Goal: Task Accomplishment & Management: Manage account settings

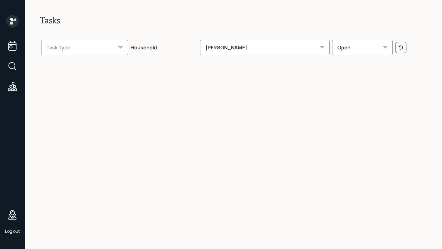
click at [9, 72] on div at bounding box center [12, 67] width 11 height 13
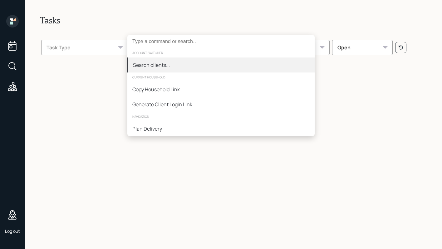
click at [12, 69] on div "account switcher Search clients... current household Copy Household Link Genera…" at bounding box center [221, 124] width 442 height 249
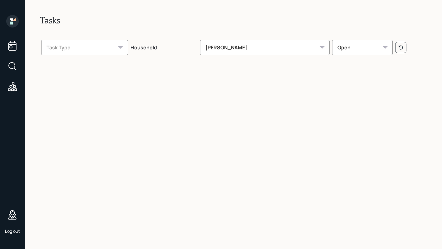
click at [13, 68] on icon at bounding box center [11, 65] width 7 height 7
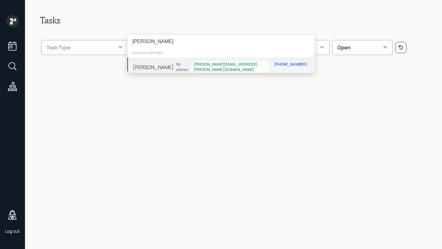
type input "[PERSON_NAME]"
click at [161, 68] on div "[PERSON_NAME]" at bounding box center [153, 66] width 41 height 7
